Goal: Information Seeking & Learning: Learn about a topic

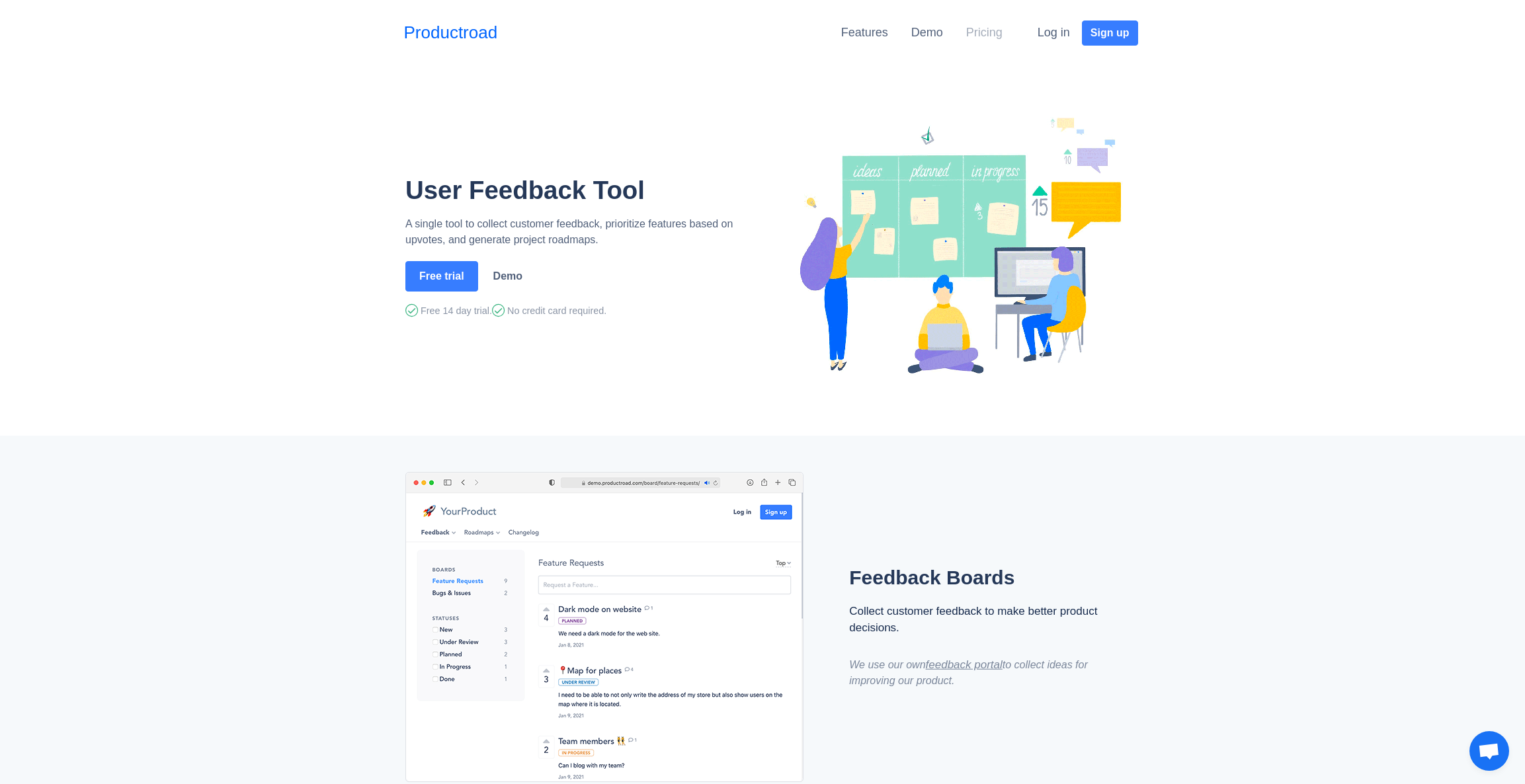
click at [976, 34] on link "Pricing" at bounding box center [984, 33] width 37 height 13
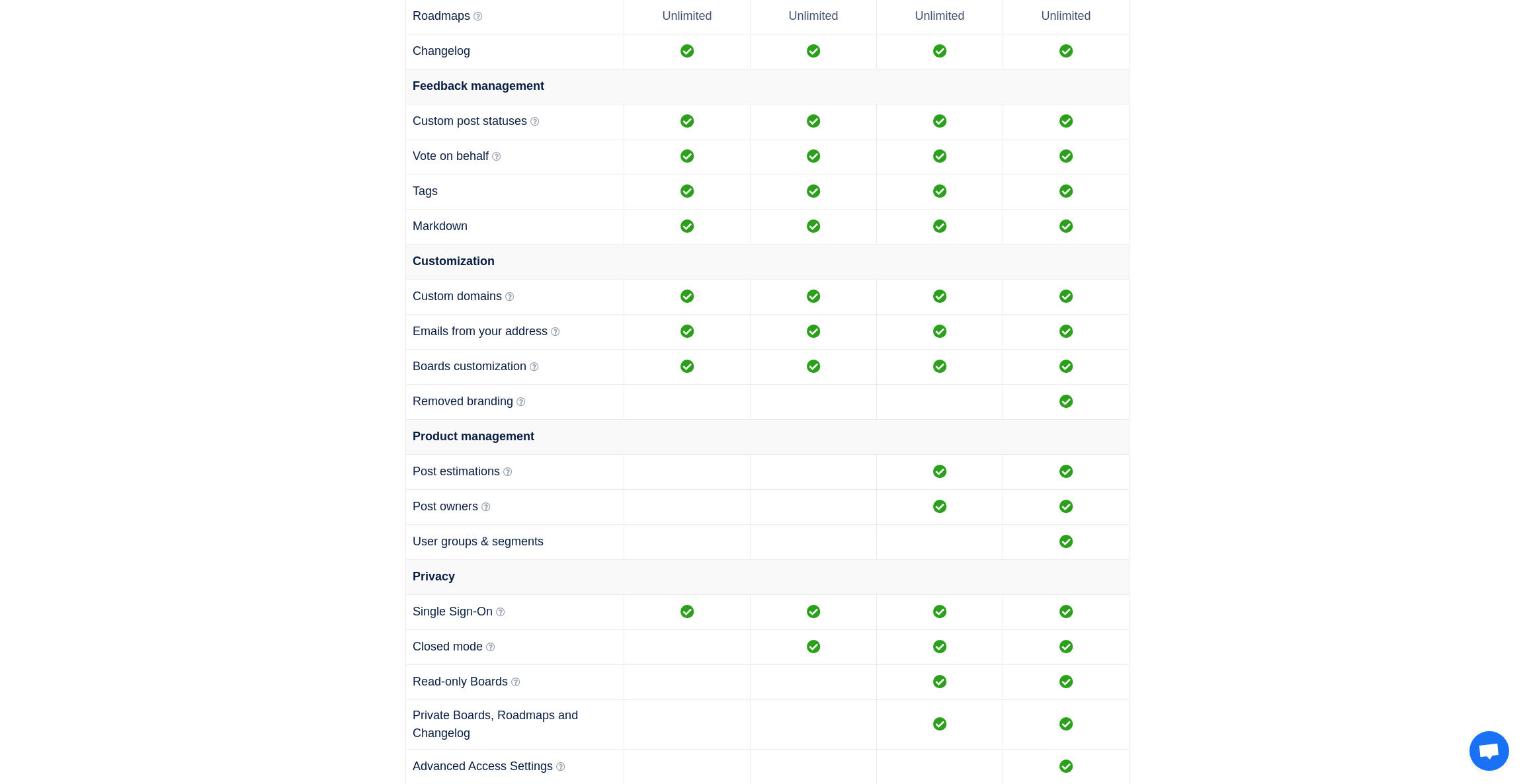
scroll to position [844, 0]
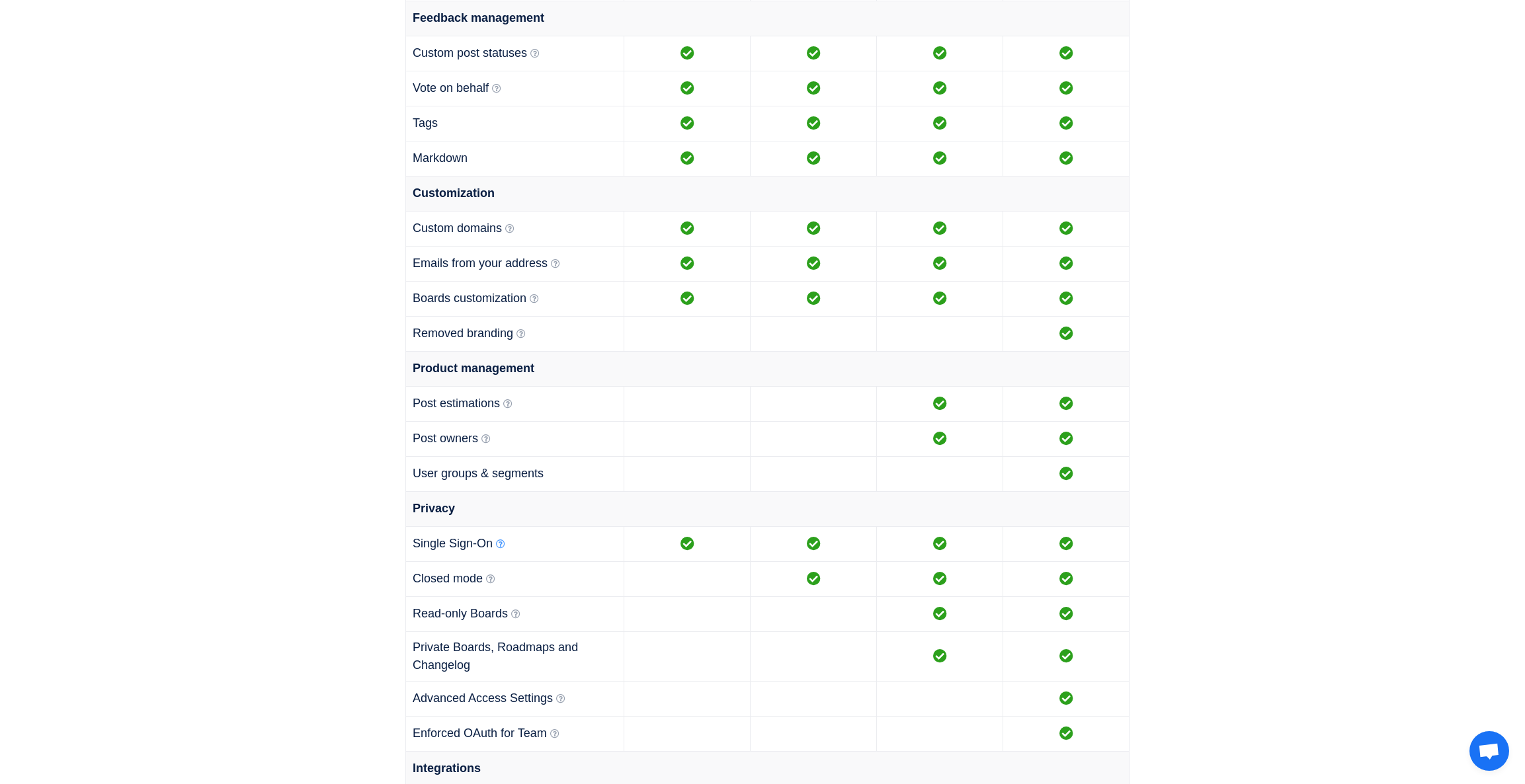
click at [500, 544] on icon at bounding box center [501, 544] width 9 height 9
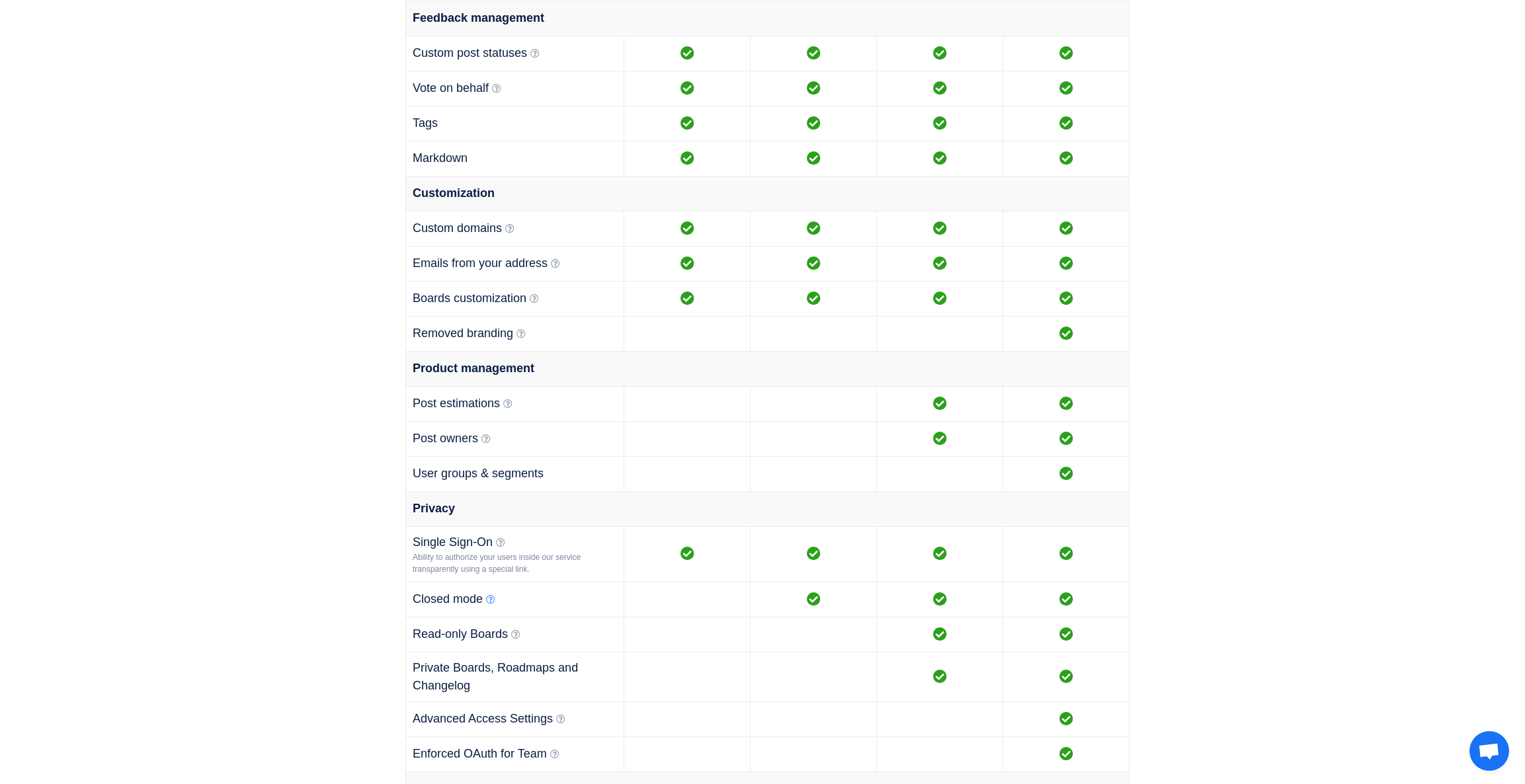
click at [491, 601] on icon at bounding box center [491, 600] width 9 height 9
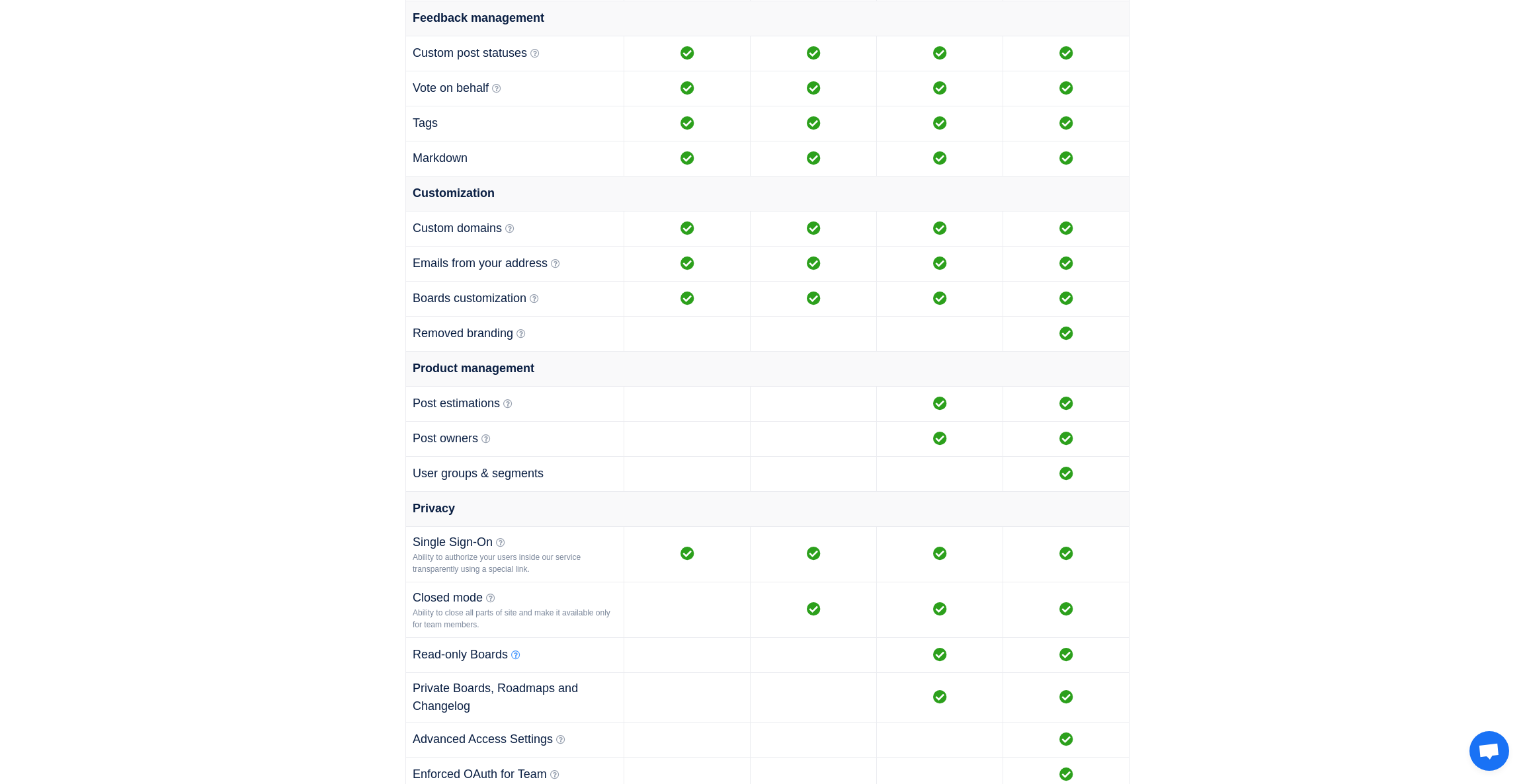
click at [516, 655] on icon at bounding box center [516, 655] width 9 height 9
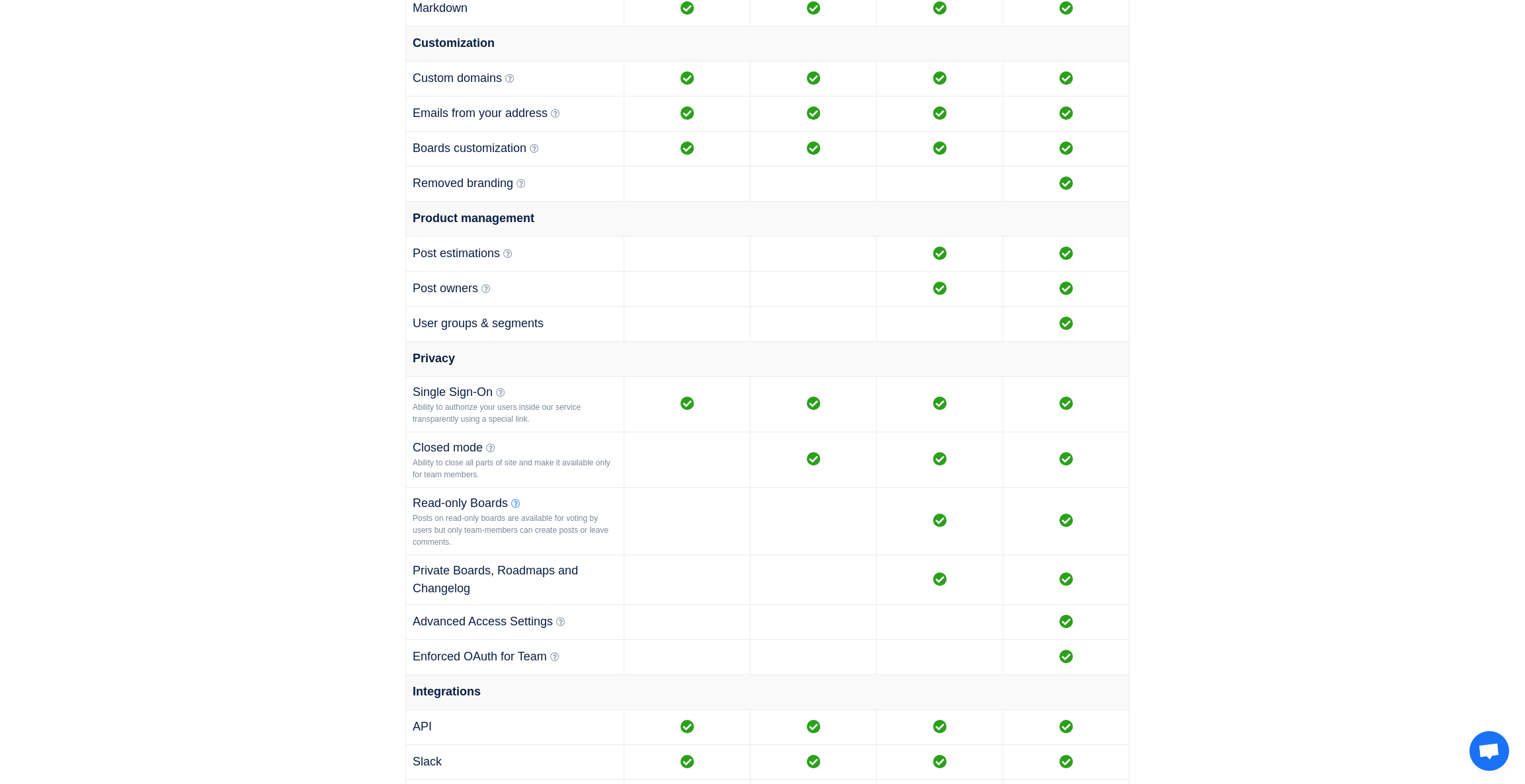
scroll to position [1004, 0]
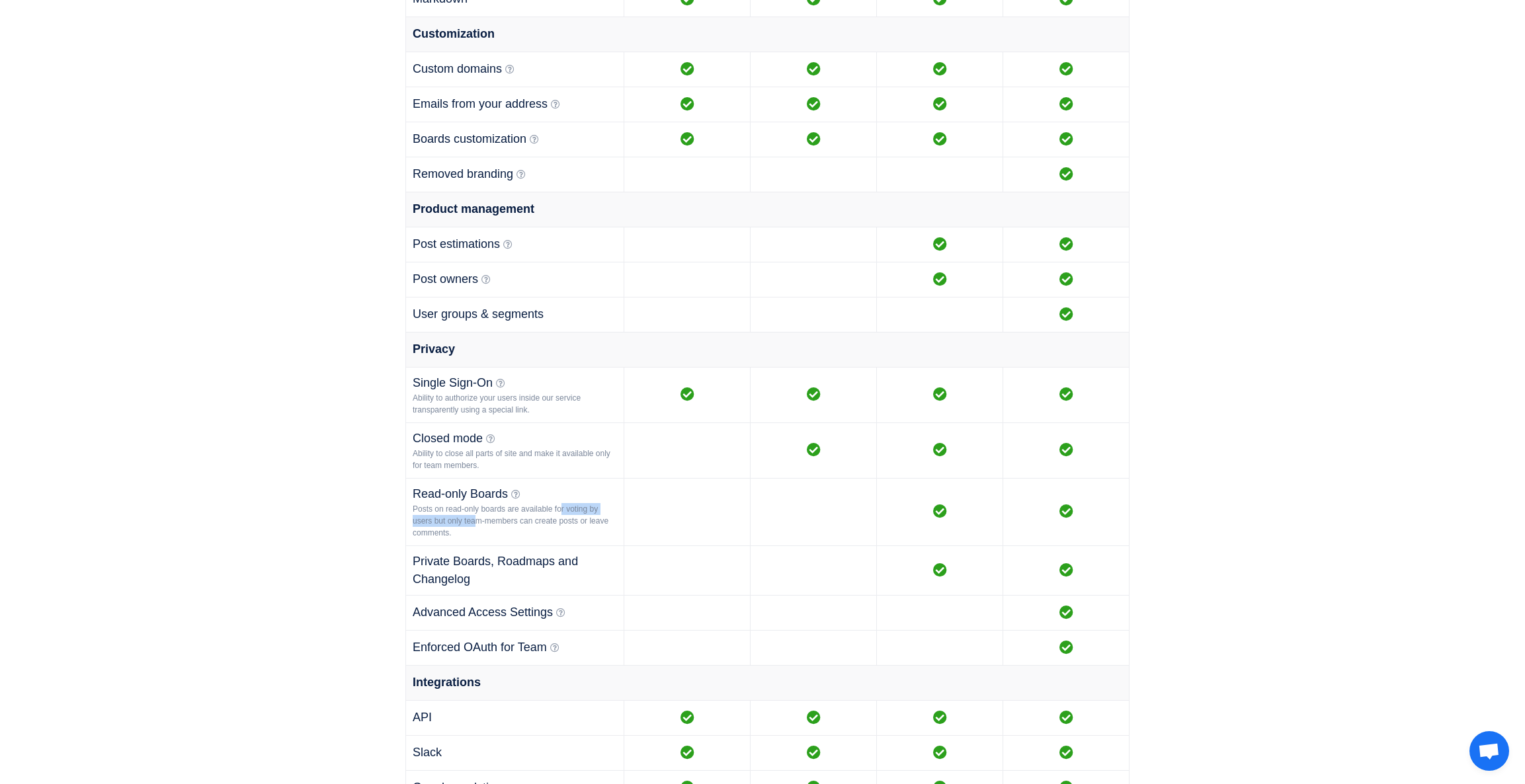
drag, startPoint x: 417, startPoint y: 509, endPoint x: 526, endPoint y: 510, distance: 109.0
click at [525, 511] on div "Posts on read-only boards are available for voting by users but only team-membe…" at bounding box center [515, 521] width 204 height 36
click at [550, 510] on div "Posts on read-only boards are available for voting by users but only team-membe…" at bounding box center [515, 521] width 204 height 36
drag, startPoint x: 423, startPoint y: 523, endPoint x: 501, endPoint y: 522, distance: 78.0
click at [501, 522] on div "Posts on read-only boards are available for voting by users but only team-membe…" at bounding box center [515, 521] width 204 height 36
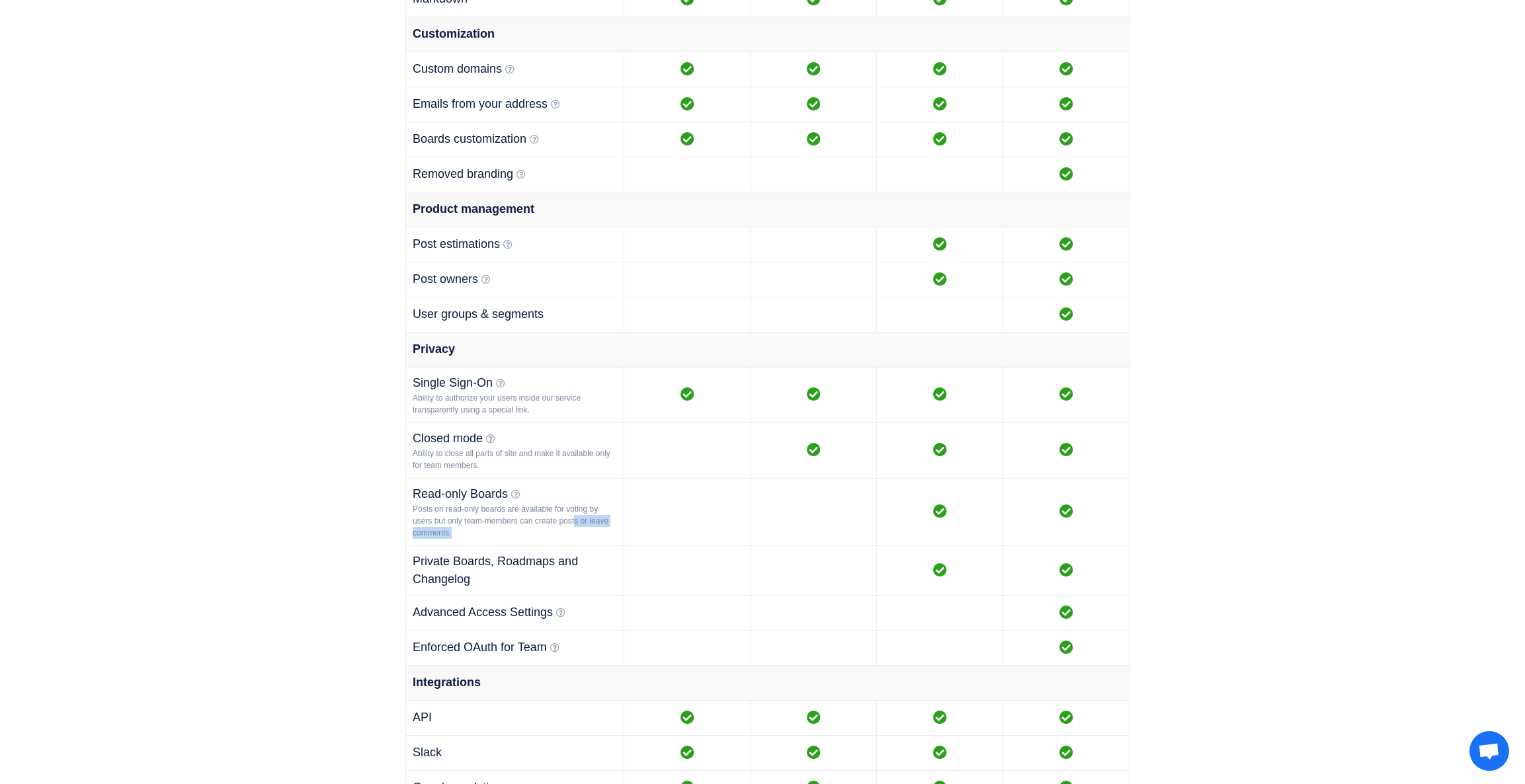
click at [501, 522] on div "Posts on read-only boards are available for voting by users but only team-membe…" at bounding box center [515, 521] width 204 height 36
click at [561, 615] on icon at bounding box center [561, 613] width 9 height 9
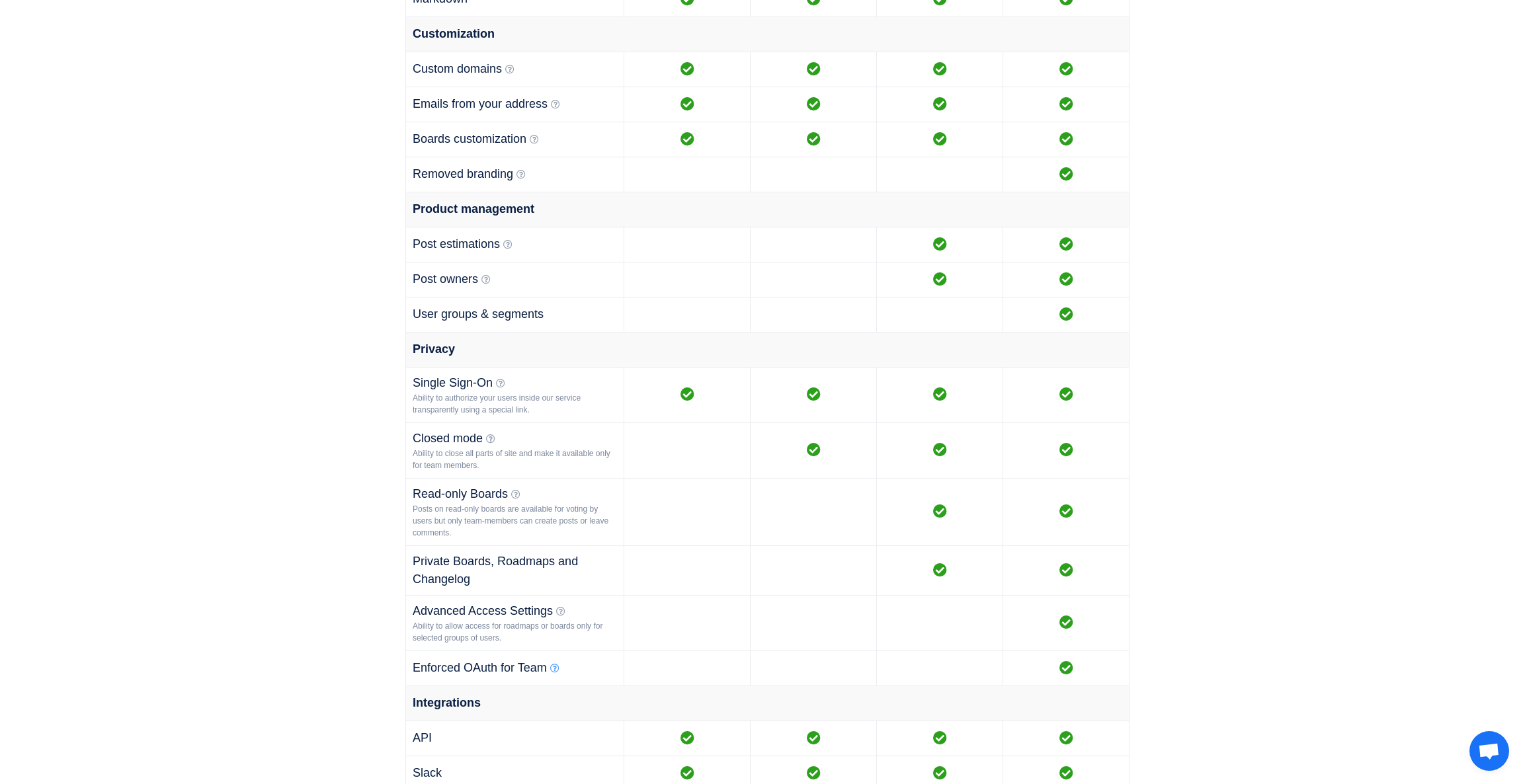
click at [555, 672] on icon at bounding box center [555, 669] width 9 height 9
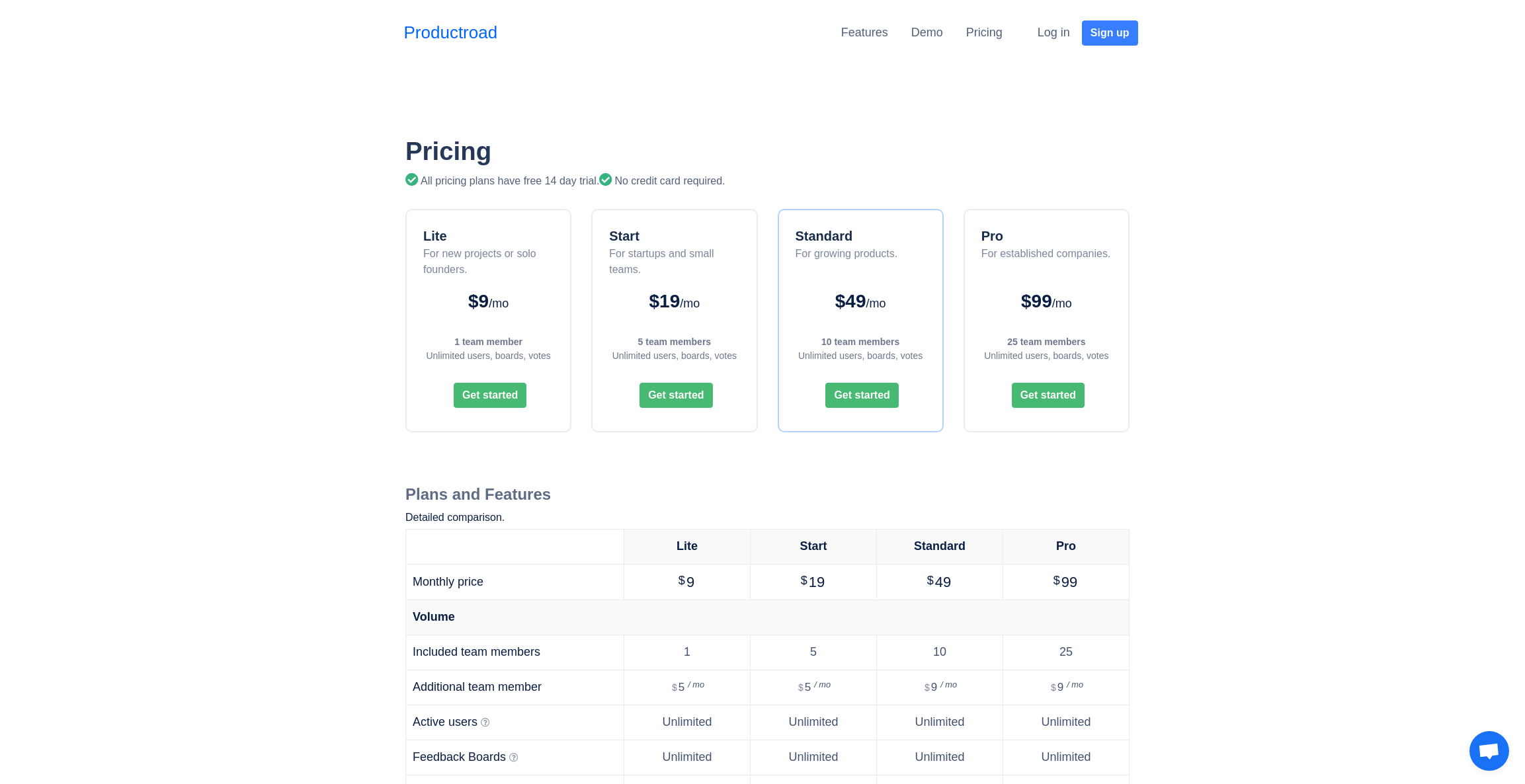
scroll to position [4, 0]
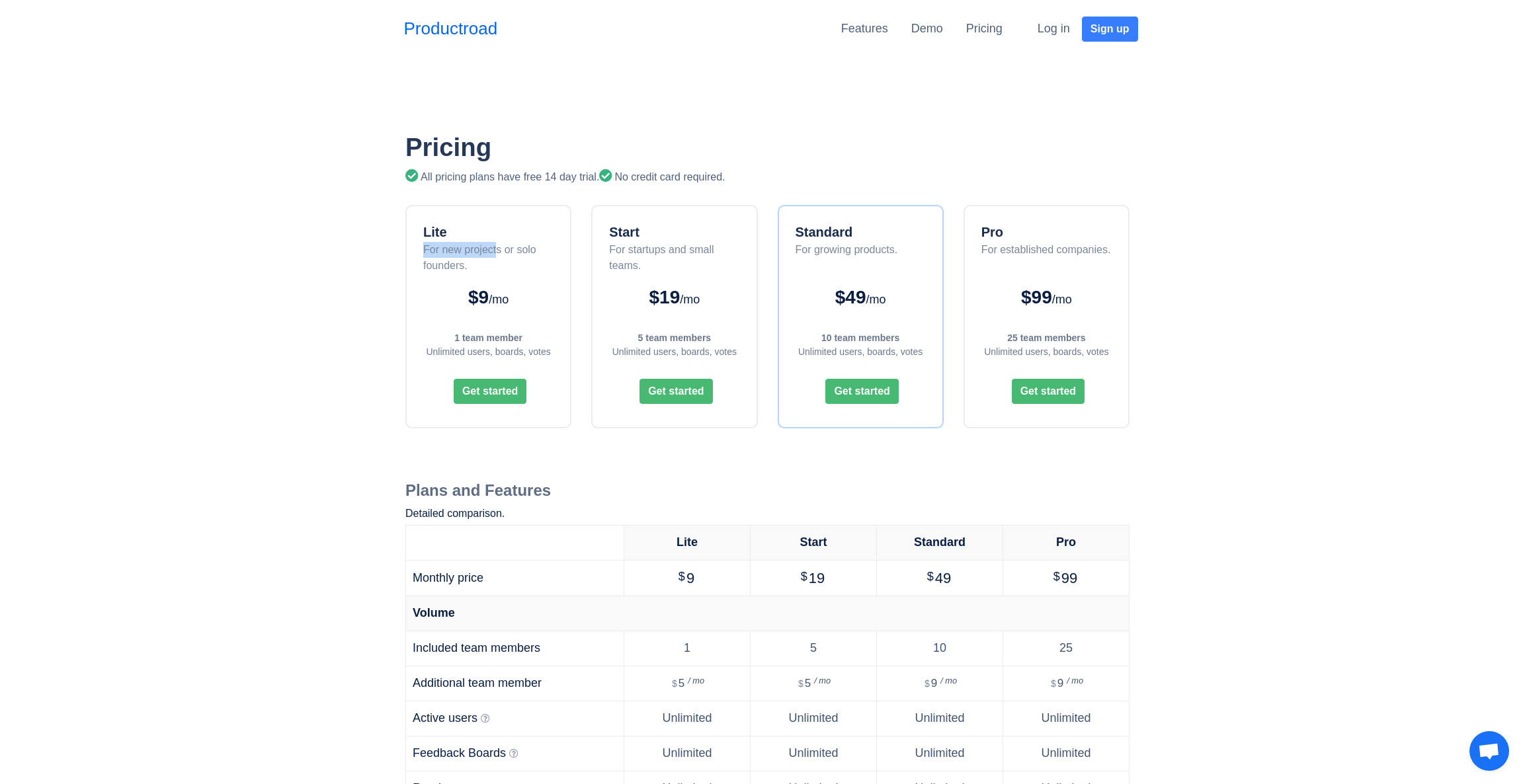
click at [499, 244] on div "Lite For new projects or solo founders." at bounding box center [490, 247] width 133 height 51
click at [552, 285] on div "$9 /mo" at bounding box center [488, 297] width 137 height 28
click at [874, 26] on link "Features" at bounding box center [865, 29] width 47 height 13
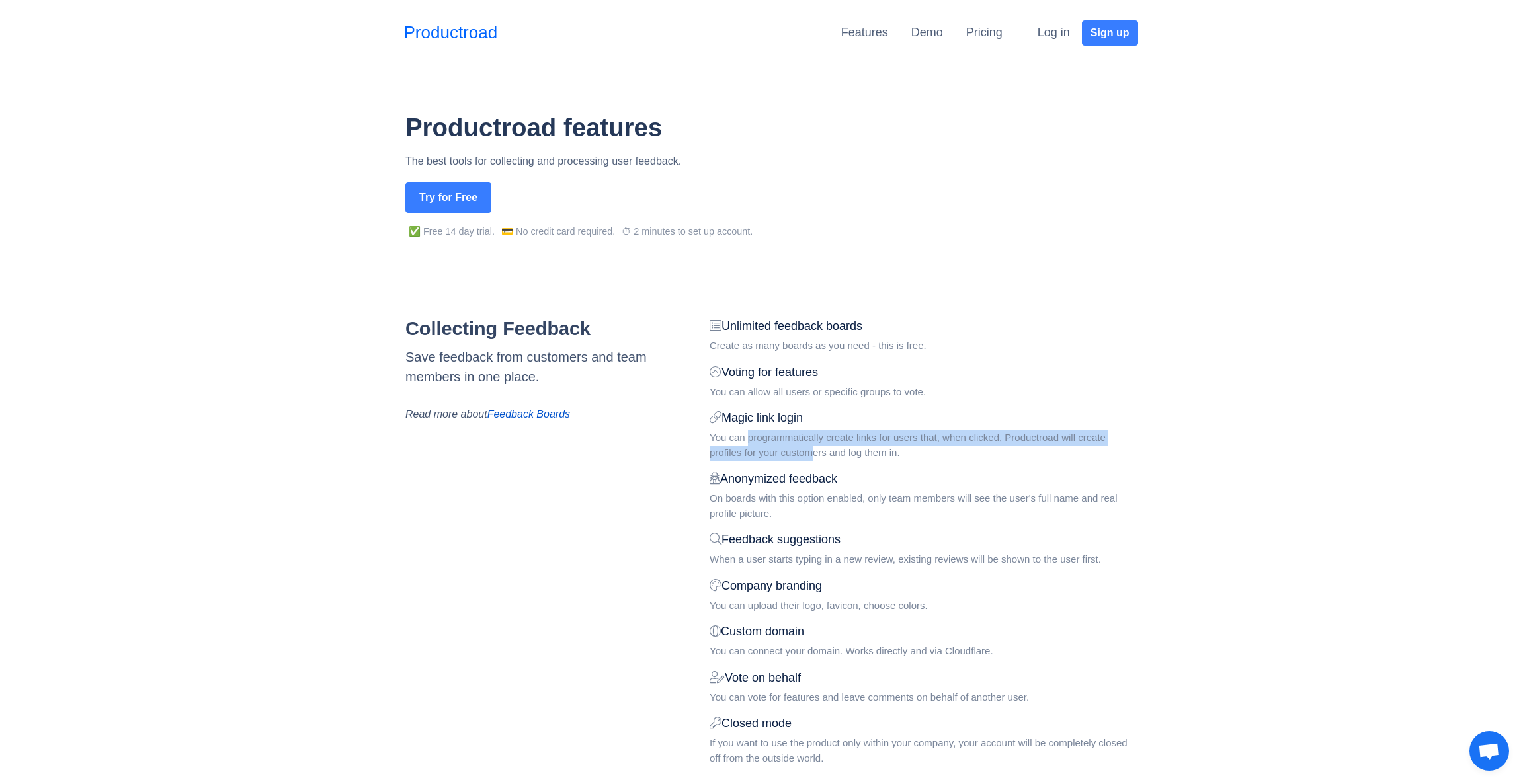
drag, startPoint x: 746, startPoint y: 439, endPoint x: 815, endPoint y: 451, distance: 70.0
click at [815, 451] on div "You can programmatically create links for users that, when clicked, Productroad…" at bounding box center [920, 445] width 420 height 30
click at [824, 450] on div "You can programmatically create links for users that, when clicked, Productroad…" at bounding box center [920, 445] width 420 height 30
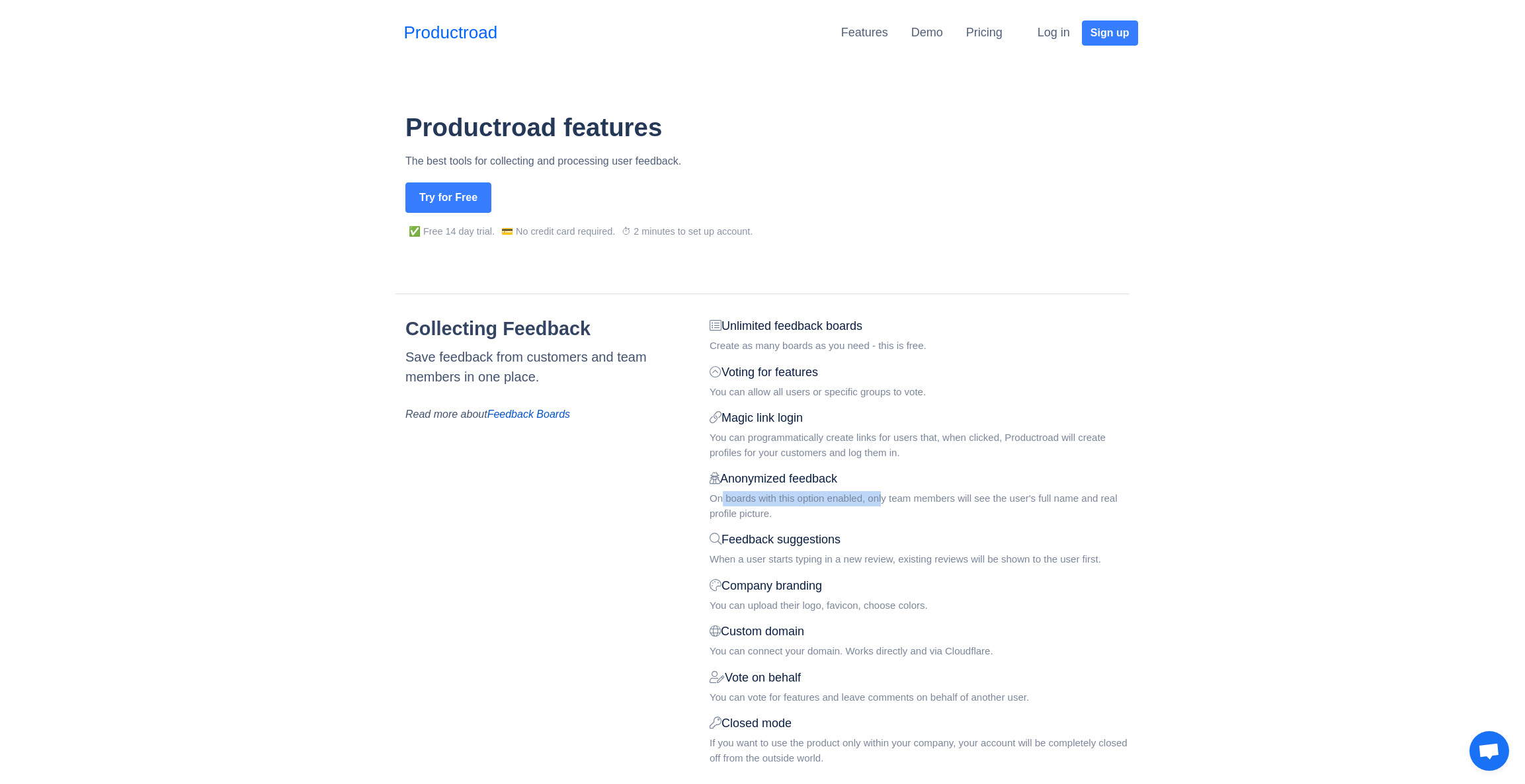
drag, startPoint x: 721, startPoint y: 503, endPoint x: 888, endPoint y: 495, distance: 167.2
click at [888, 495] on div "On boards with this option enabled, only team members will see the user's full …" at bounding box center [920, 506] width 420 height 30
click at [968, 497] on div "On boards with this option enabled, only team members will see the user's full …" at bounding box center [920, 506] width 420 height 30
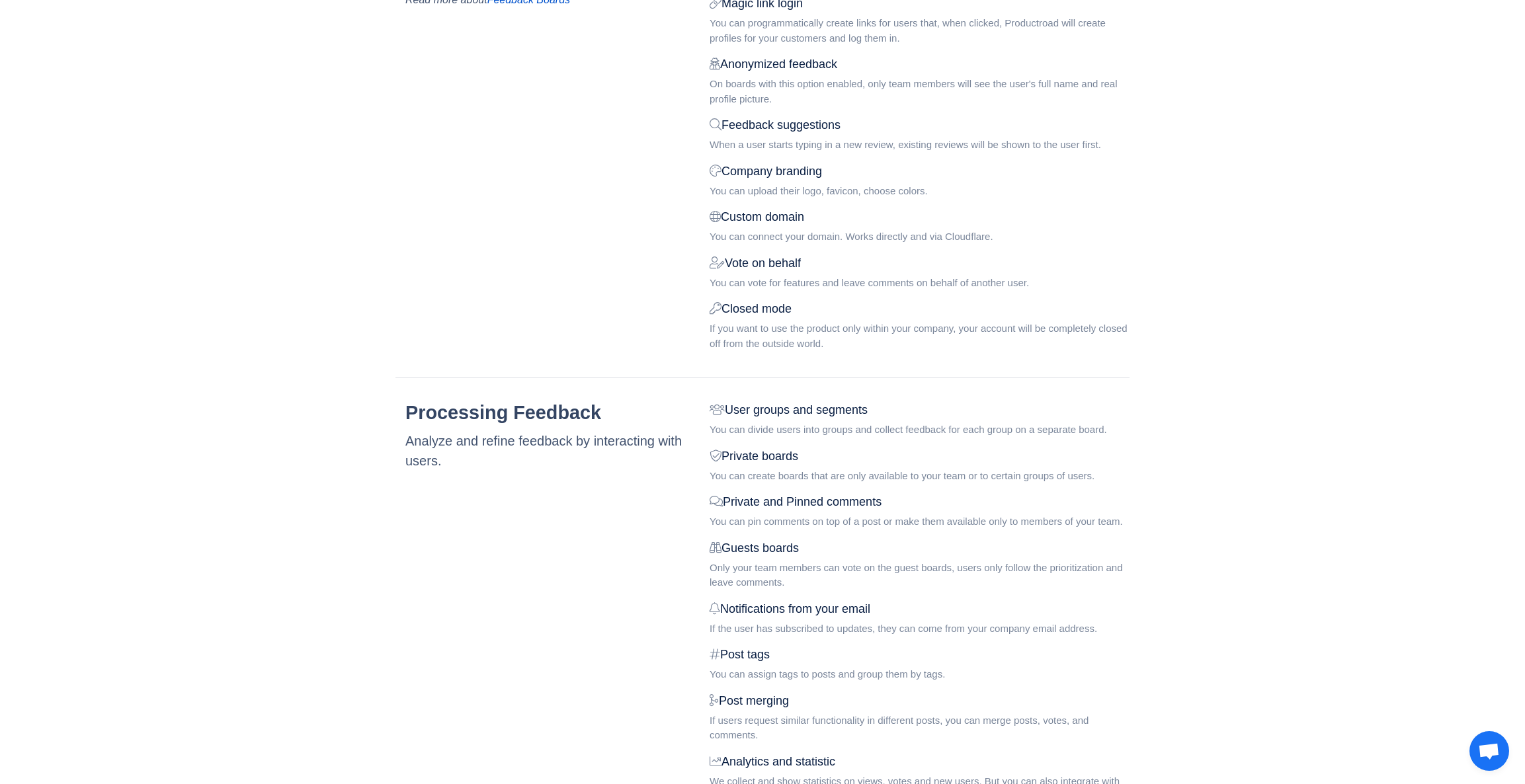
scroll to position [537, 0]
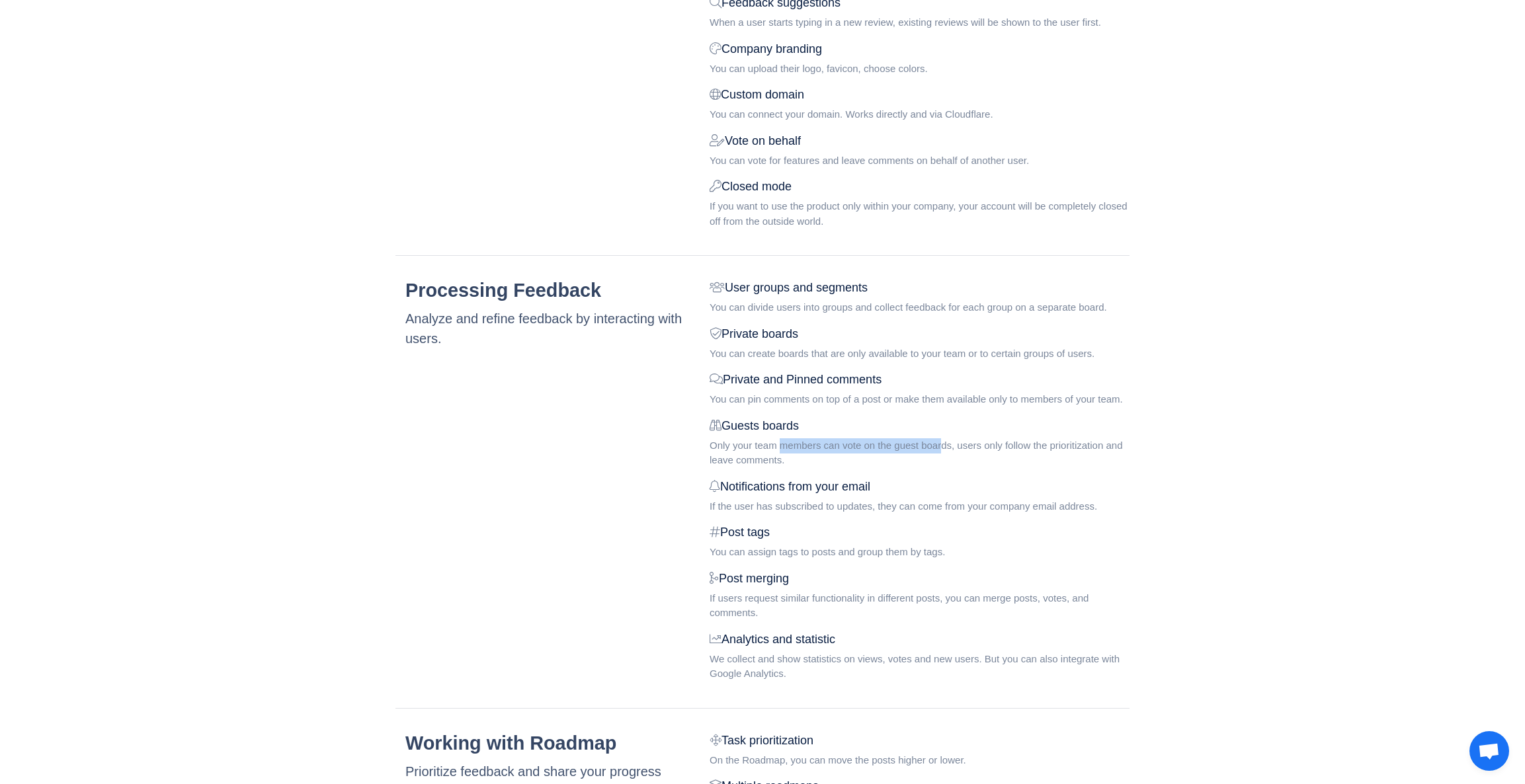
drag, startPoint x: 796, startPoint y: 444, endPoint x: 944, endPoint y: 443, distance: 148.0
click at [944, 443] on div "Only your team members can vote on the guest boards, users only follow the prio…" at bounding box center [920, 453] width 420 height 30
click at [984, 442] on div "Only your team members can vote on the guest boards, users only follow the prio…" at bounding box center [920, 453] width 420 height 30
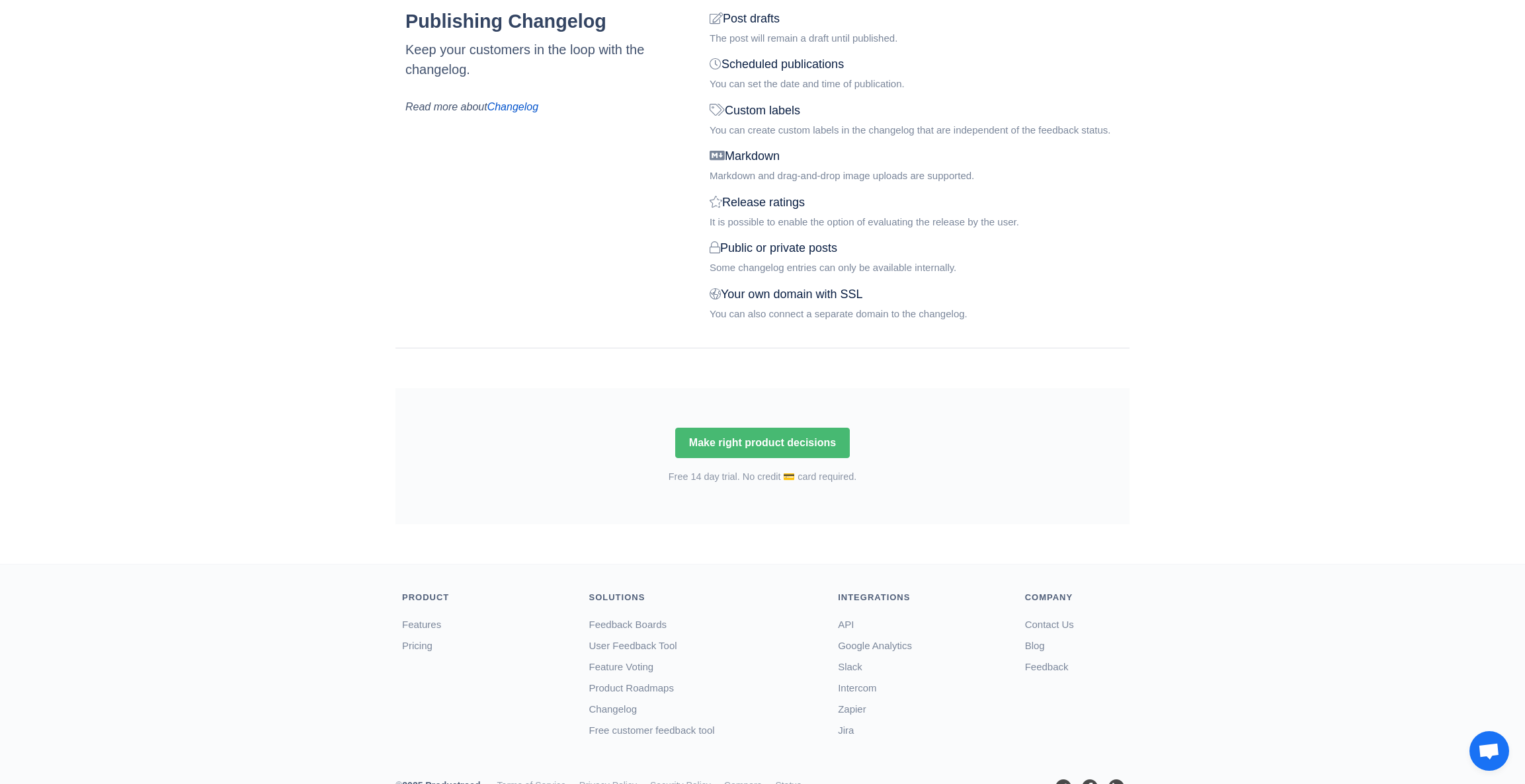
scroll to position [1661, 0]
